Goal: Check status: Check status

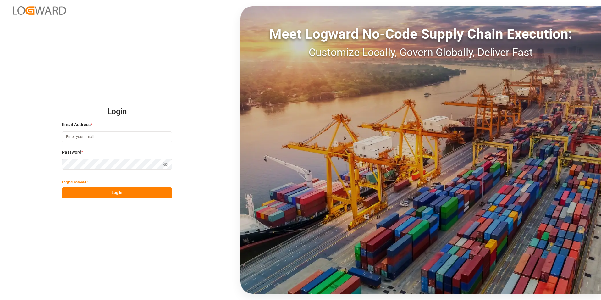
click at [81, 139] on input at bounding box center [117, 136] width 110 height 11
type input "[PERSON_NAME][EMAIL_ADDRESS][PERSON_NAME][DOMAIN_NAME]"
click at [164, 162] on icon "button" at bounding box center [165, 164] width 4 height 4
click at [126, 187] on button "Log In" at bounding box center [117, 192] width 110 height 11
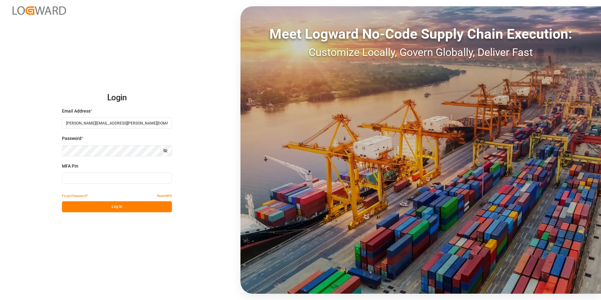
click at [76, 179] on input at bounding box center [117, 178] width 110 height 11
type input "508704"
click at [120, 187] on button "Log In" at bounding box center [117, 206] width 110 height 11
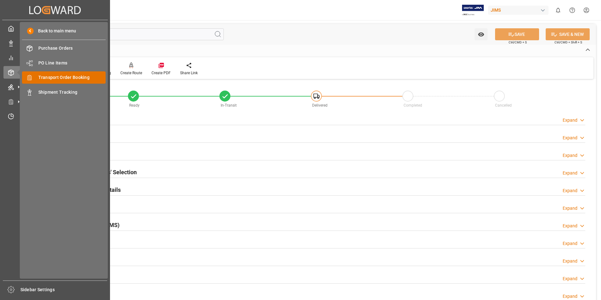
click at [75, 76] on span "Transport Order Booking" at bounding box center [72, 77] width 68 height 7
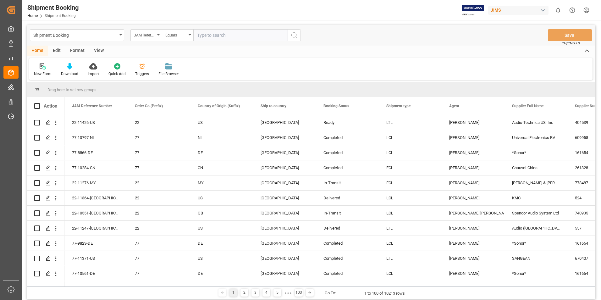
click at [215, 34] on input "text" at bounding box center [240, 35] width 94 height 12
paste input "77-9232-CN"
type input "77-9232-CN"
click at [295, 36] on icon "search button" at bounding box center [295, 35] width 8 height 8
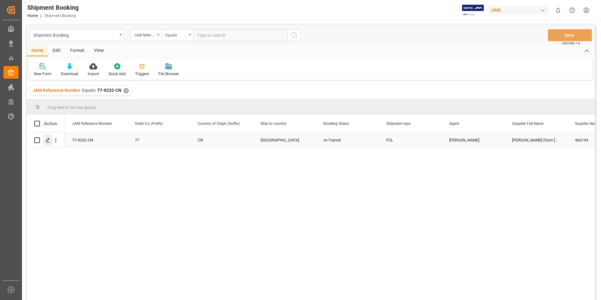
click at [47, 143] on icon "Press SPACE to select this row." at bounding box center [48, 140] width 5 height 5
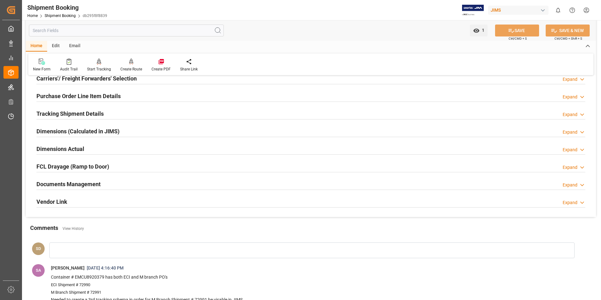
scroll to position [94, 0]
click at [88, 182] on h2 "Documents Management" at bounding box center [68, 183] width 64 height 8
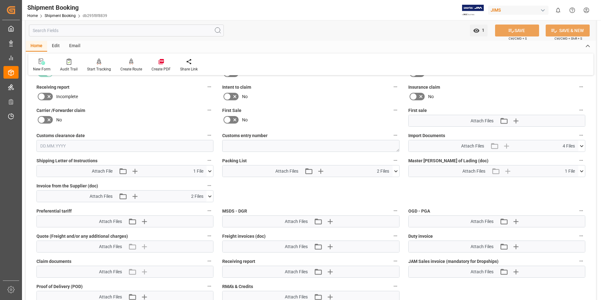
scroll to position [283, 0]
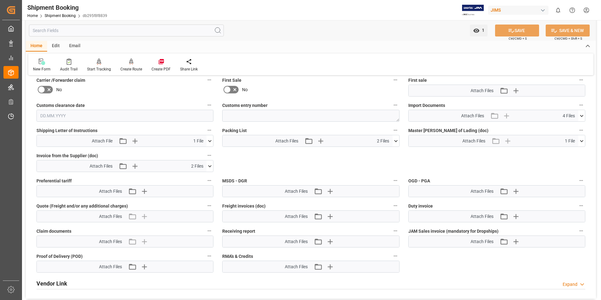
click at [210, 166] on icon at bounding box center [210, 166] width 3 height 2
click at [192, 179] on icon at bounding box center [193, 178] width 7 height 7
click at [193, 184] on icon at bounding box center [193, 184] width 5 height 5
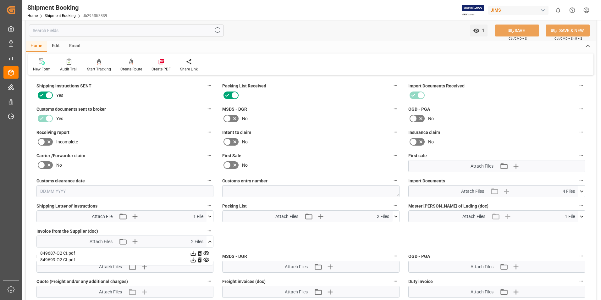
scroll to position [189, 0]
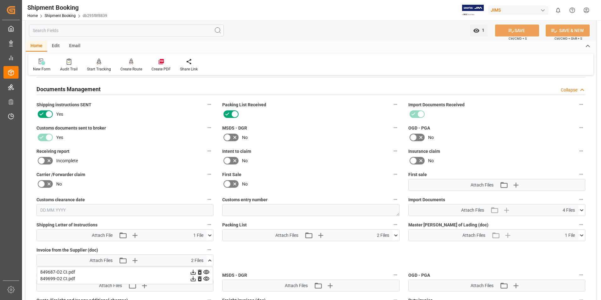
click at [400, 187] on icon at bounding box center [582, 210] width 7 height 7
click at [400, 187] on icon at bounding box center [565, 222] width 5 height 5
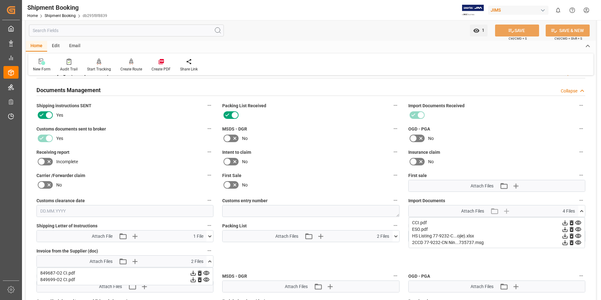
scroll to position [252, 0]
